Goal: Information Seeking & Learning: Understand process/instructions

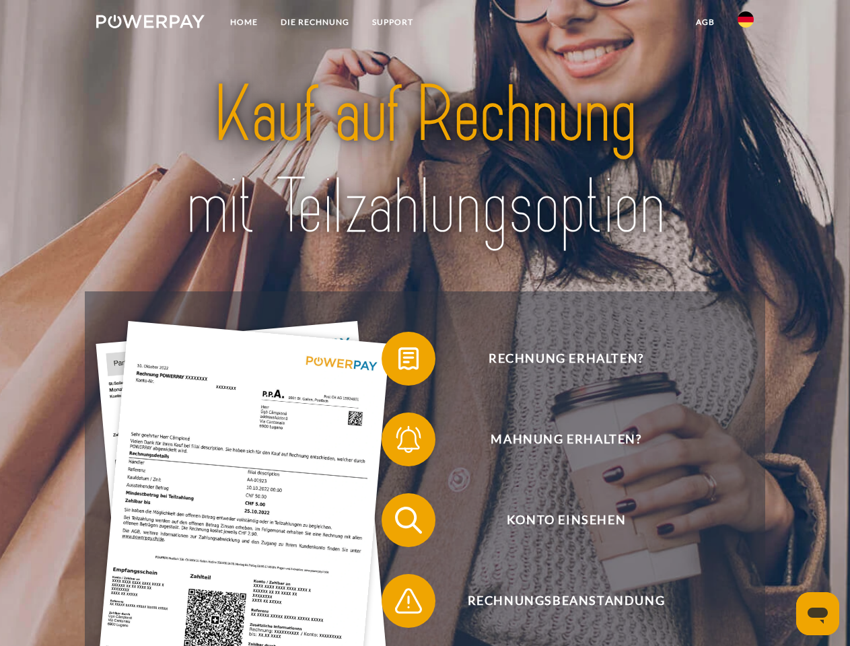
click at [150, 24] on img at bounding box center [150, 21] width 108 height 13
click at [745, 24] on img at bounding box center [745, 19] width 16 height 16
click at [704, 22] on link "agb" at bounding box center [705, 22] width 42 height 24
click at [398, 361] on span at bounding box center [388, 358] width 67 height 67
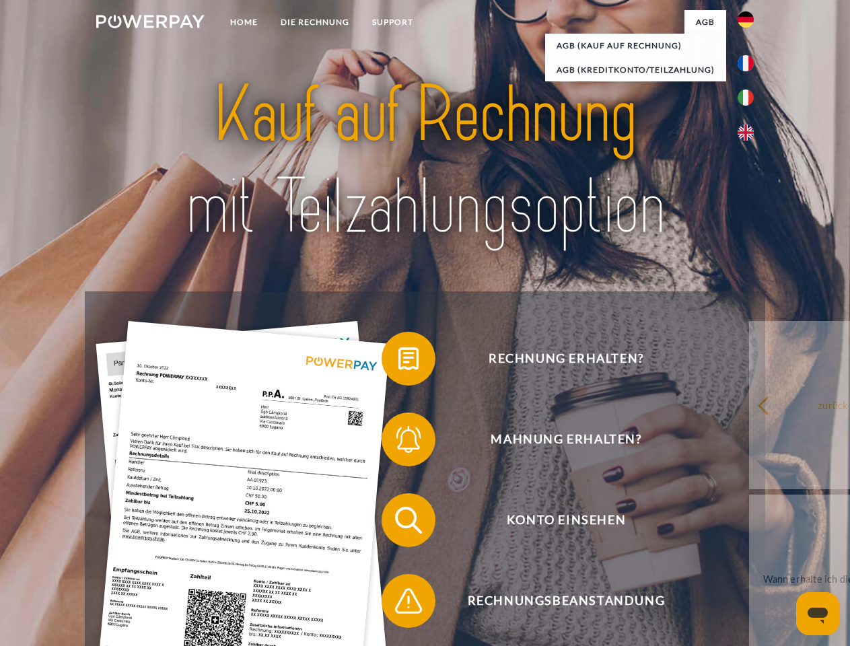
click at [398, 442] on span at bounding box center [388, 439] width 67 height 67
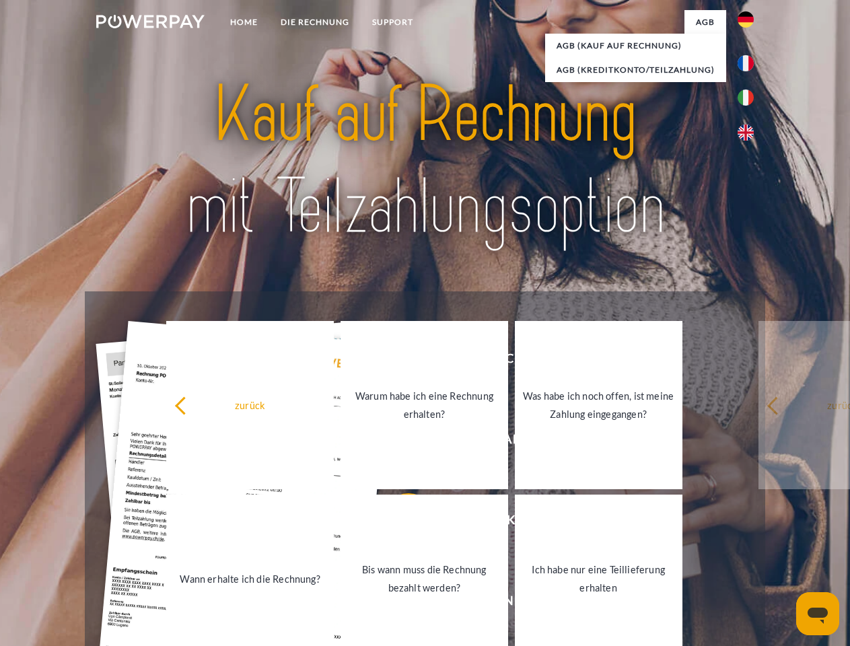
click at [398, 523] on link "Bis wann muss die Rechnung bezahlt werden?" at bounding box center [424, 578] width 168 height 168
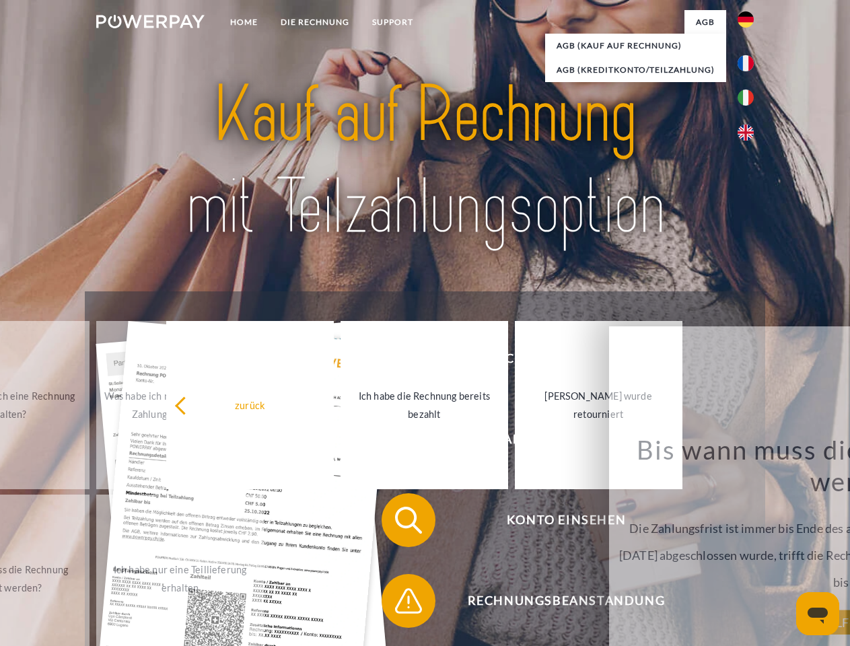
click at [398, 603] on span at bounding box center [388, 600] width 67 height 67
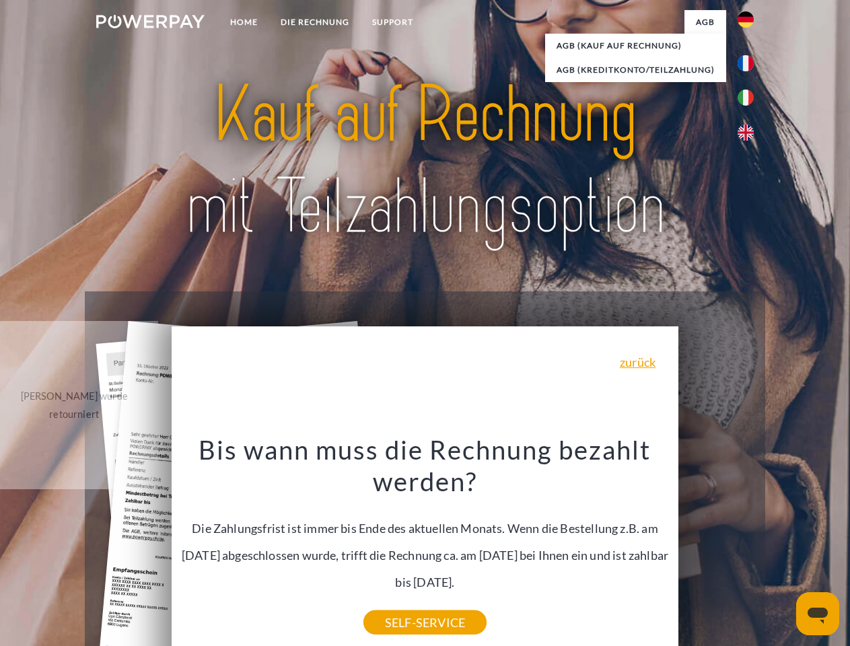
click at [817, 614] on icon "Messaging-Fenster öffnen" at bounding box center [817, 615] width 20 height 16
